Goal: Find specific page/section

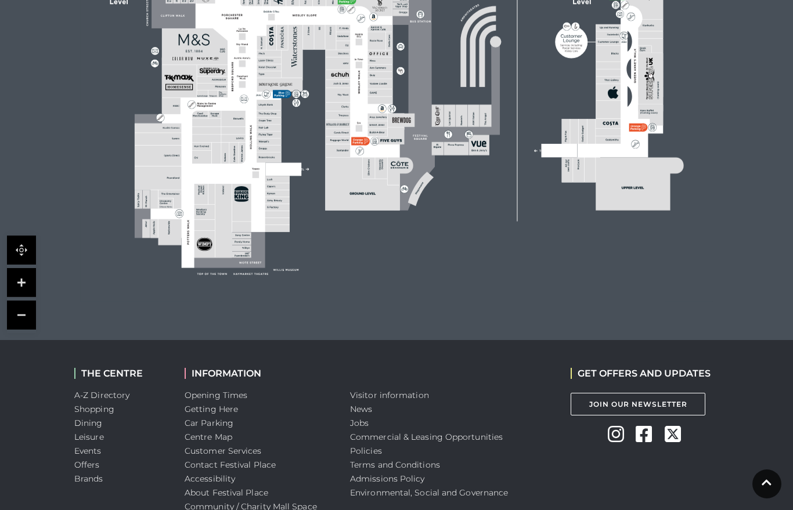
scroll to position [500, 0]
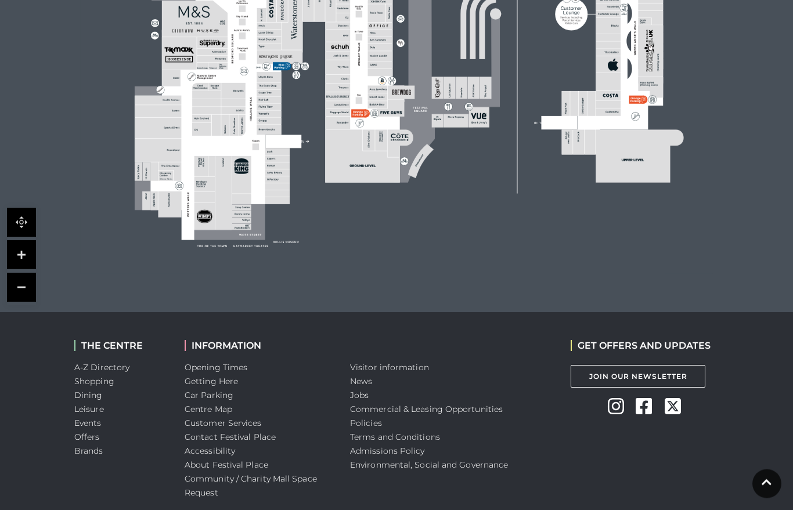
click at [124, 366] on link "A-Z Directory" at bounding box center [101, 368] width 55 height 10
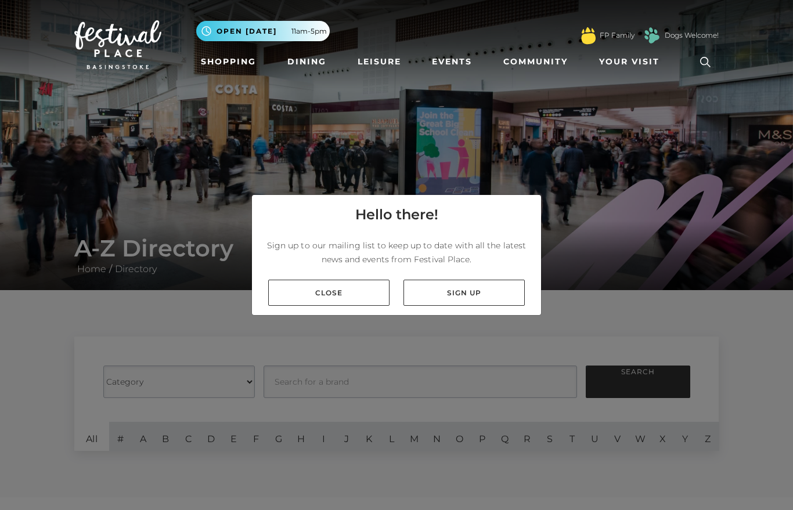
click at [373, 306] on link "Close" at bounding box center [328, 293] width 121 height 26
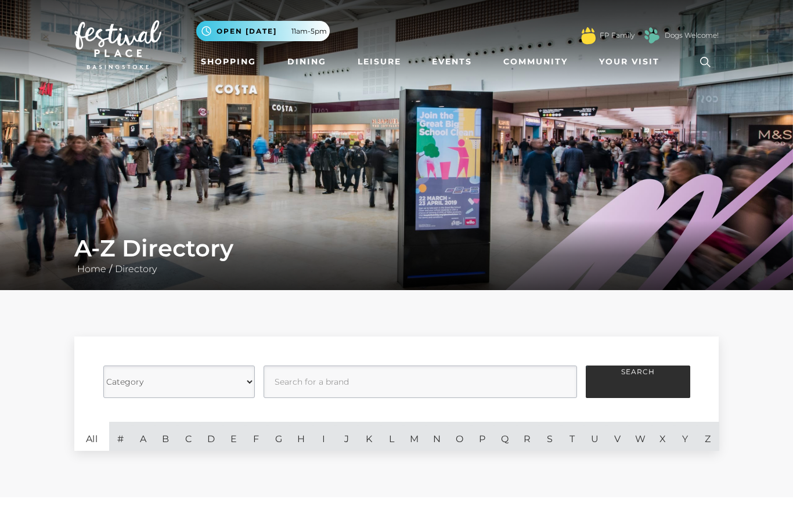
click at [326, 440] on link "I" at bounding box center [323, 436] width 23 height 29
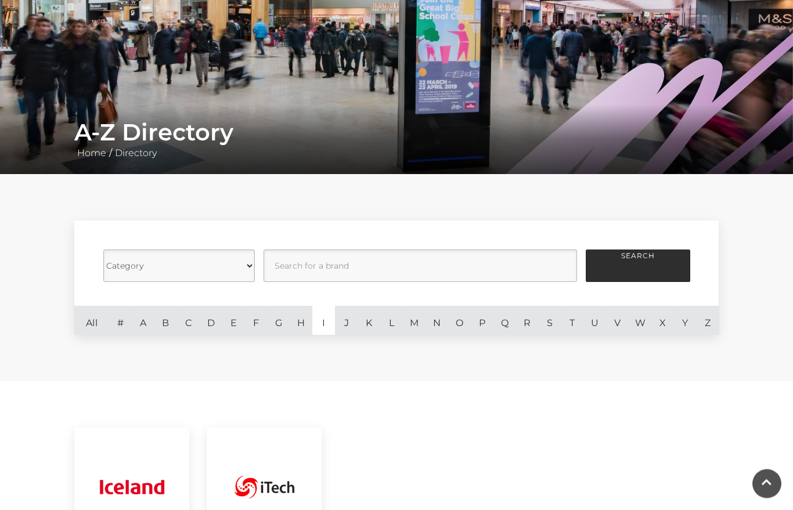
scroll to position [118, 0]
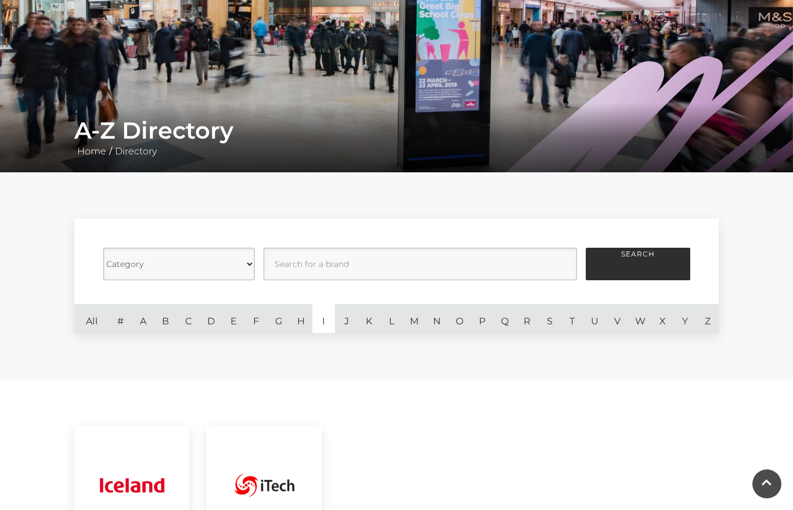
click at [639, 261] on button "Search" at bounding box center [638, 264] width 104 height 33
click at [401, 264] on input "text" at bounding box center [420, 264] width 313 height 33
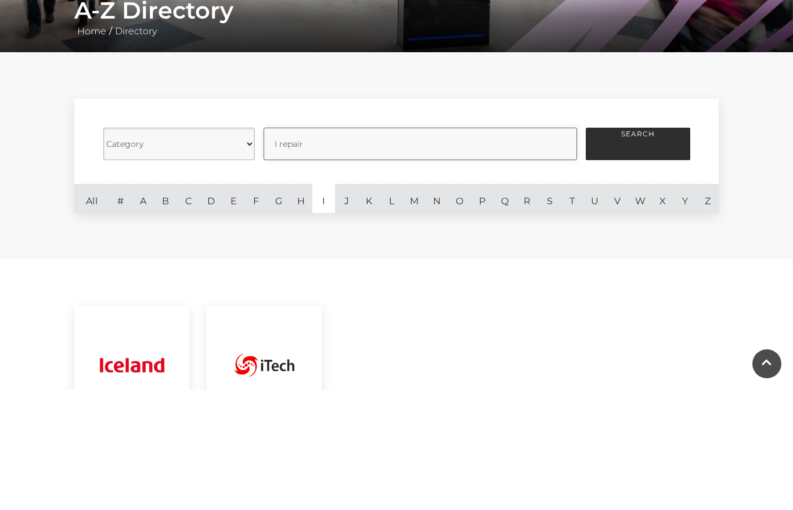
type input "I repair"
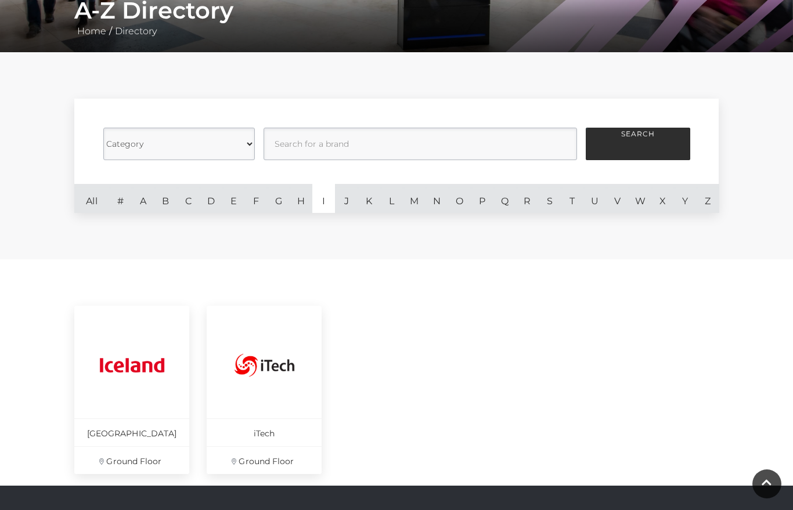
click at [650, 148] on button "Search" at bounding box center [638, 144] width 104 height 33
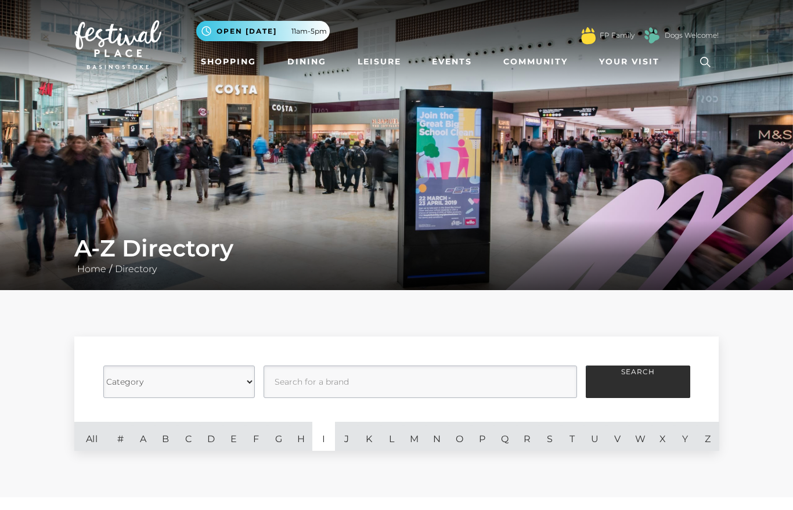
scroll to position [1, 0]
